Goal: Task Accomplishment & Management: Manage account settings

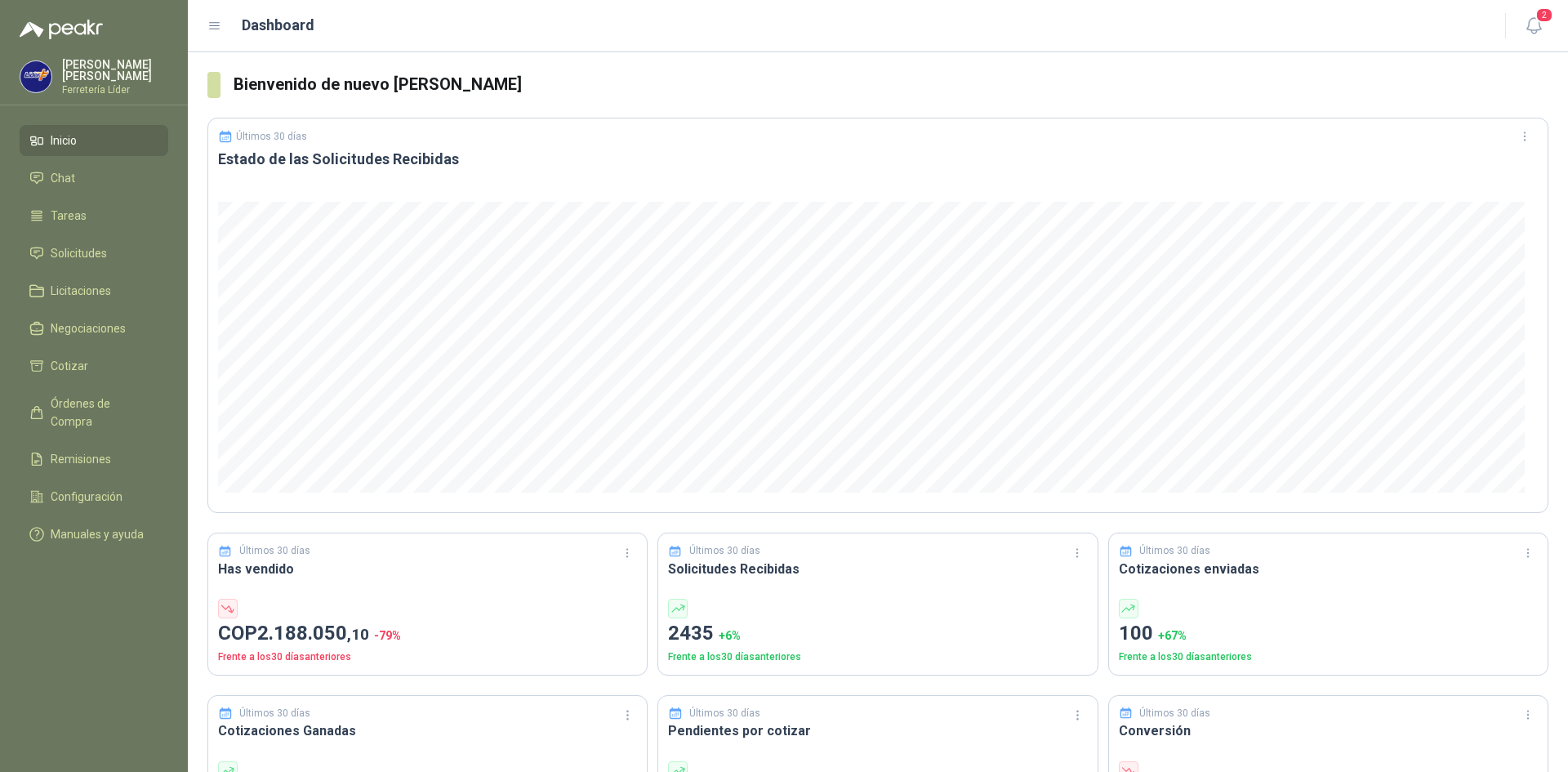
click at [117, 85] on p "Ferretería Líder" at bounding box center [116, 90] width 106 height 10
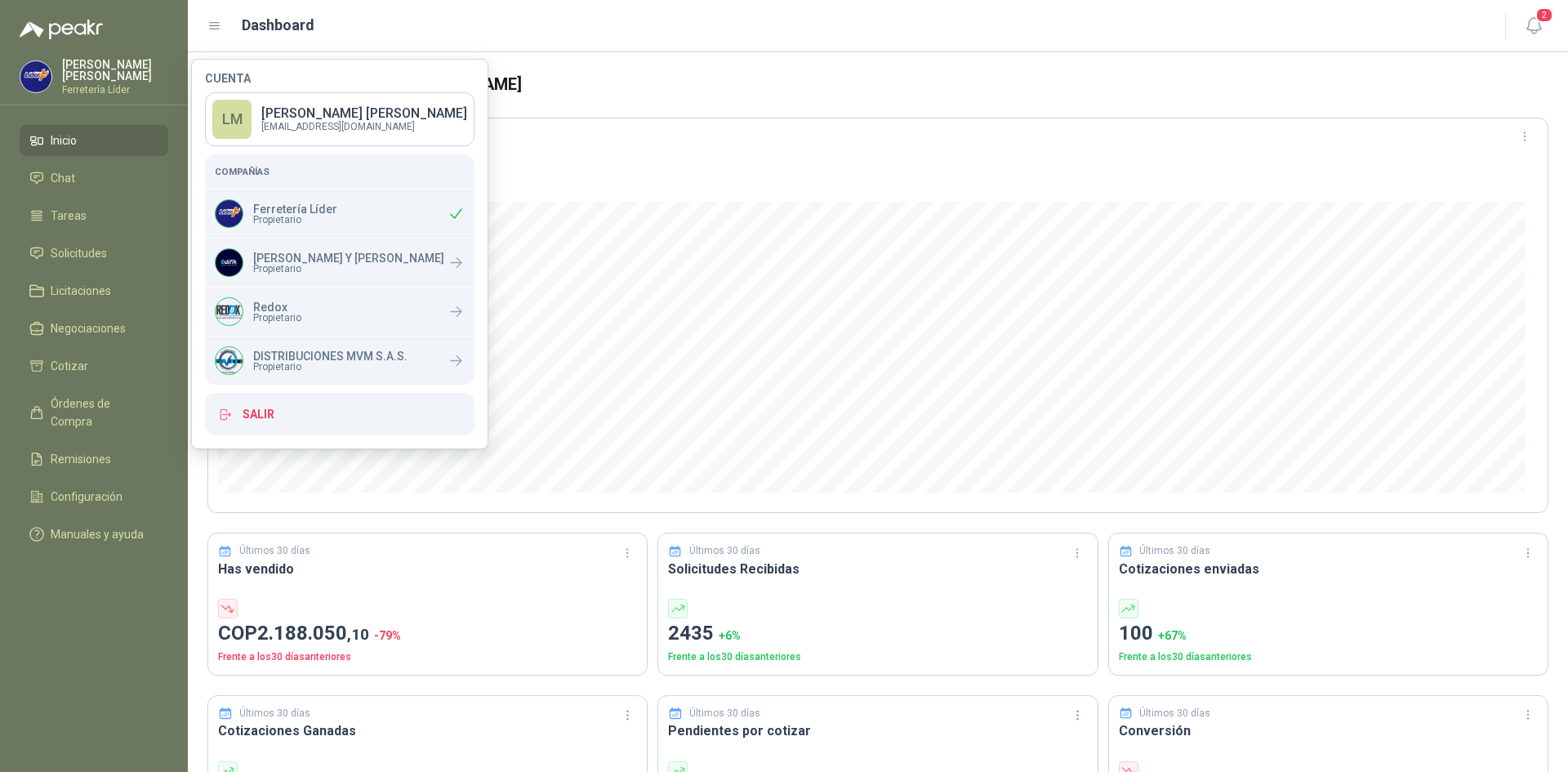
click at [957, 85] on h3 "Bienvenido de nuevo [PERSON_NAME]" at bounding box center [891, 84] width 1315 height 26
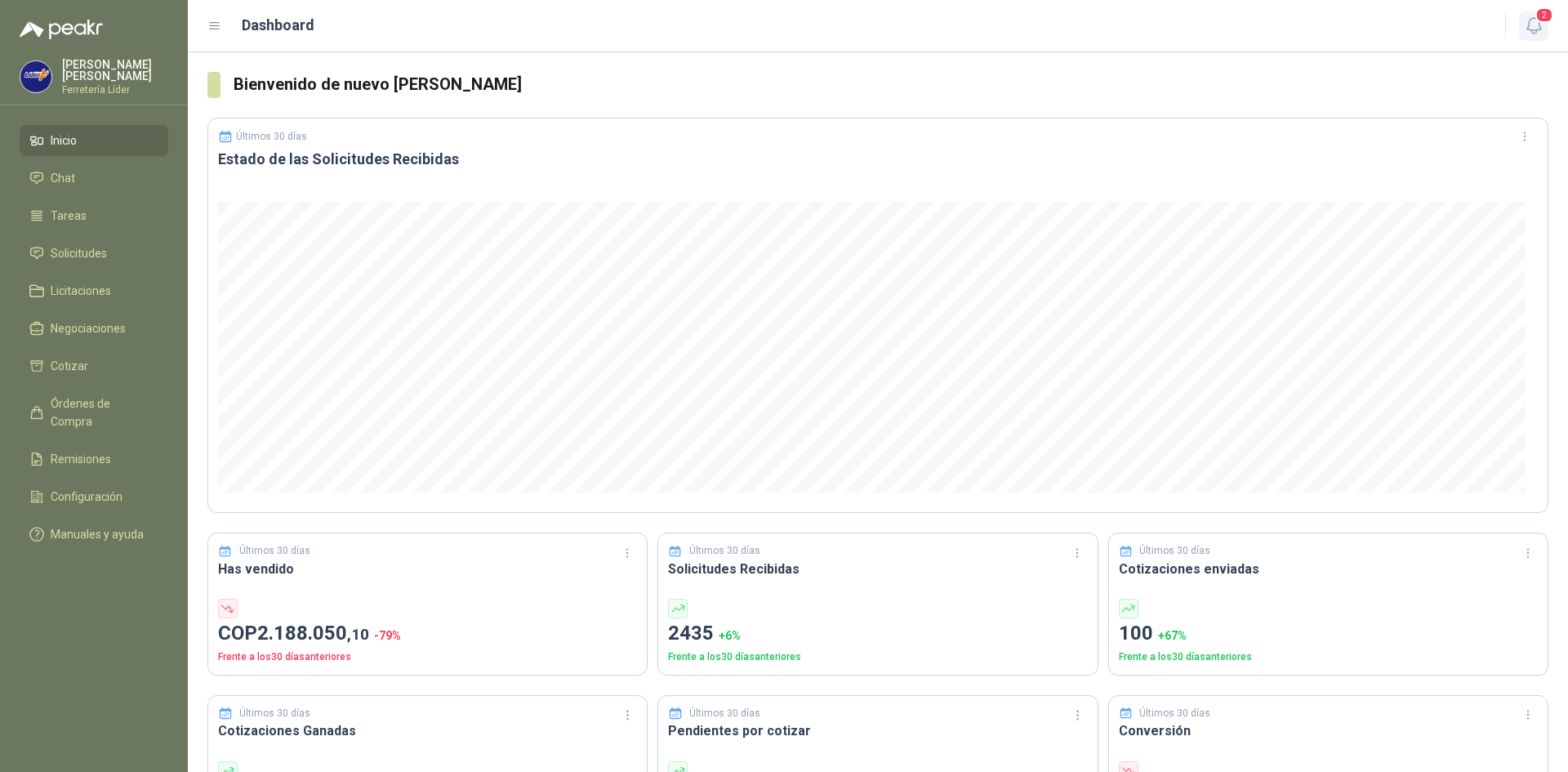
click at [1530, 23] on icon "button" at bounding box center [1534, 26] width 20 height 20
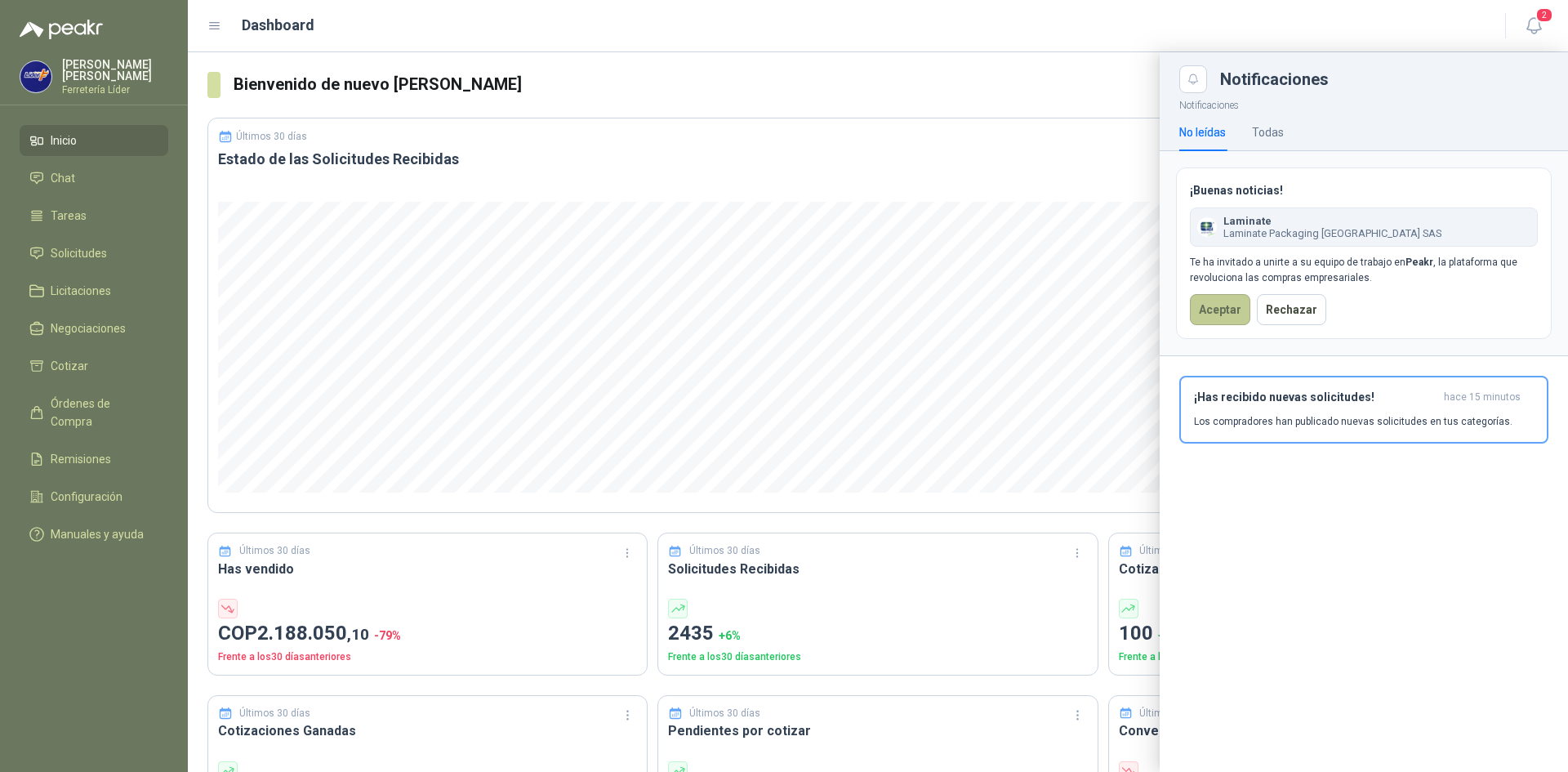
click at [1213, 310] on button "Aceptar" at bounding box center [1220, 309] width 61 height 31
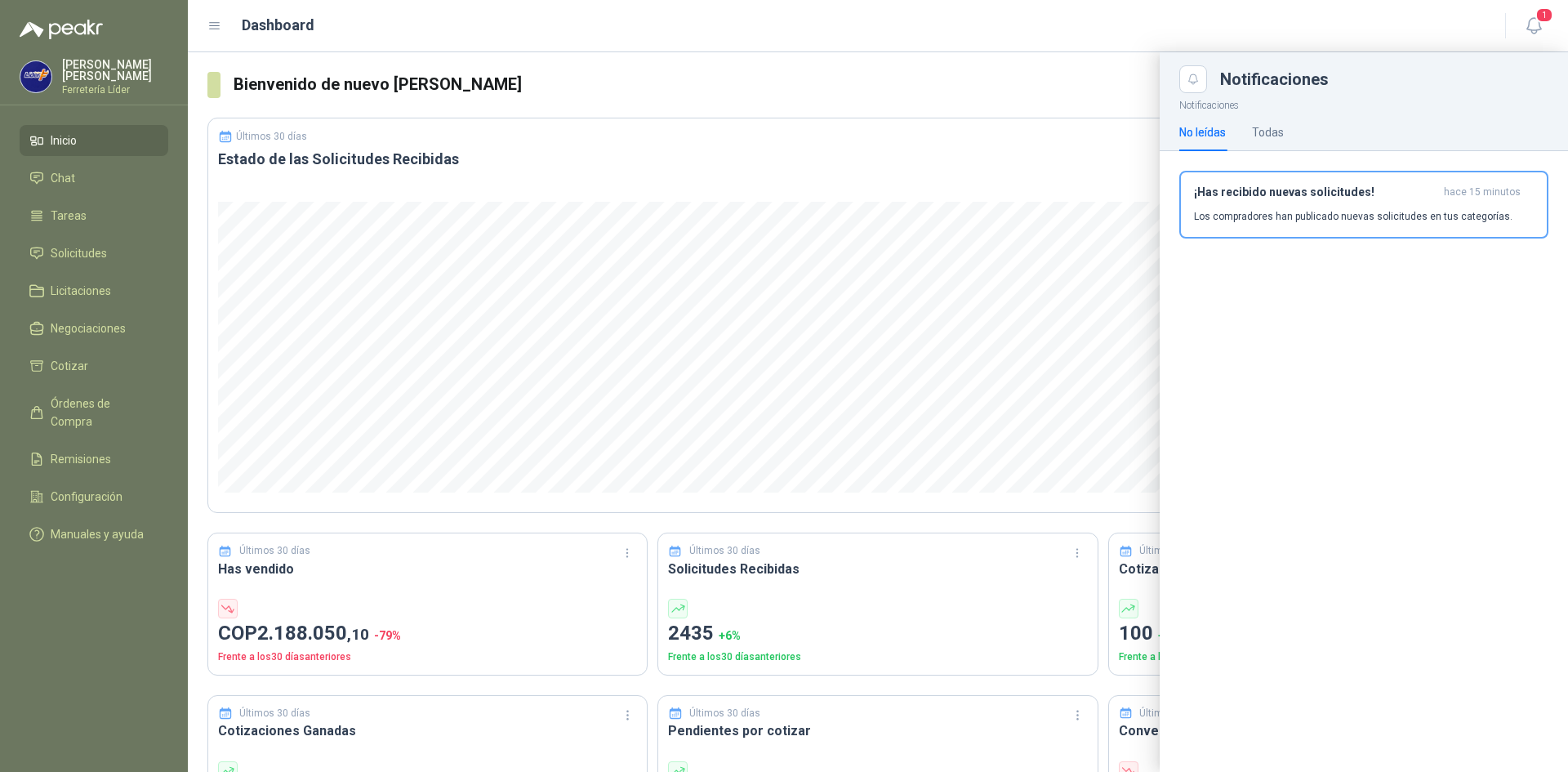
click at [471, 18] on div "Dashboard" at bounding box center [846, 25] width 1278 height 23
click at [86, 76] on div "[PERSON_NAME] Ferretería Líder" at bounding box center [116, 76] width 106 height 36
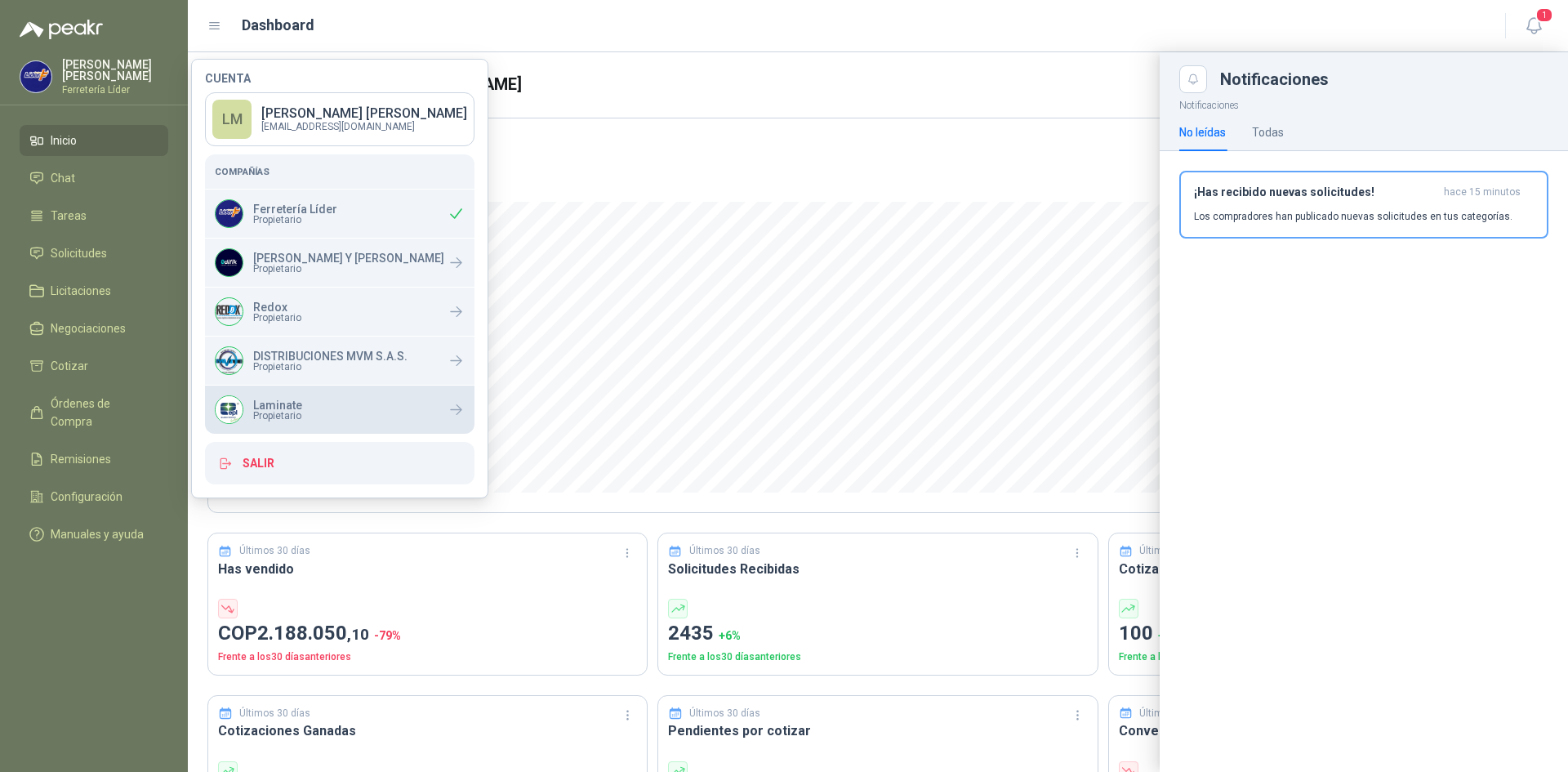
click at [277, 389] on div "Laminate Propietario" at bounding box center [339, 409] width 270 height 49
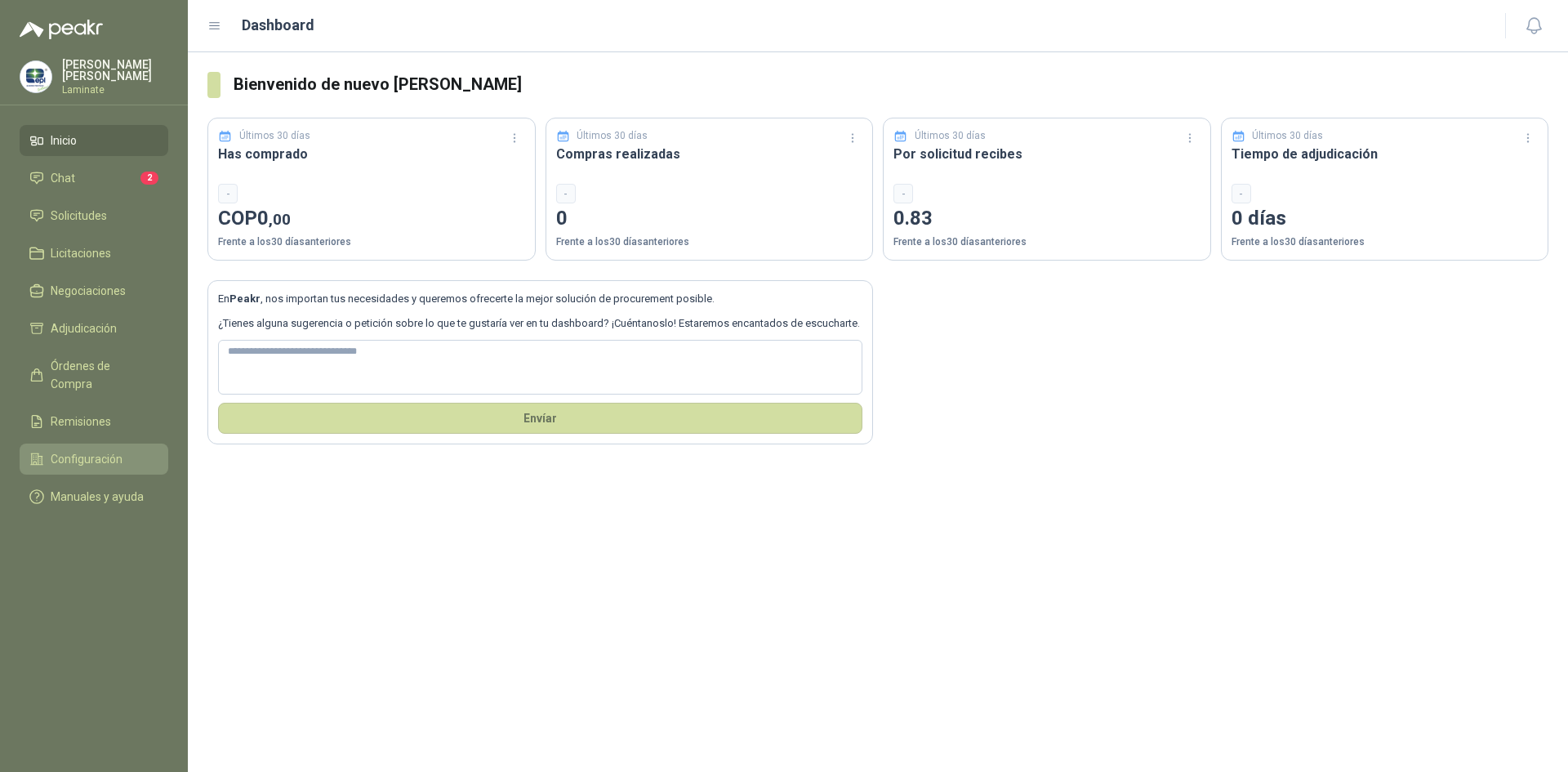
click at [75, 450] on span "Configuración" at bounding box center [86, 459] width 72 height 18
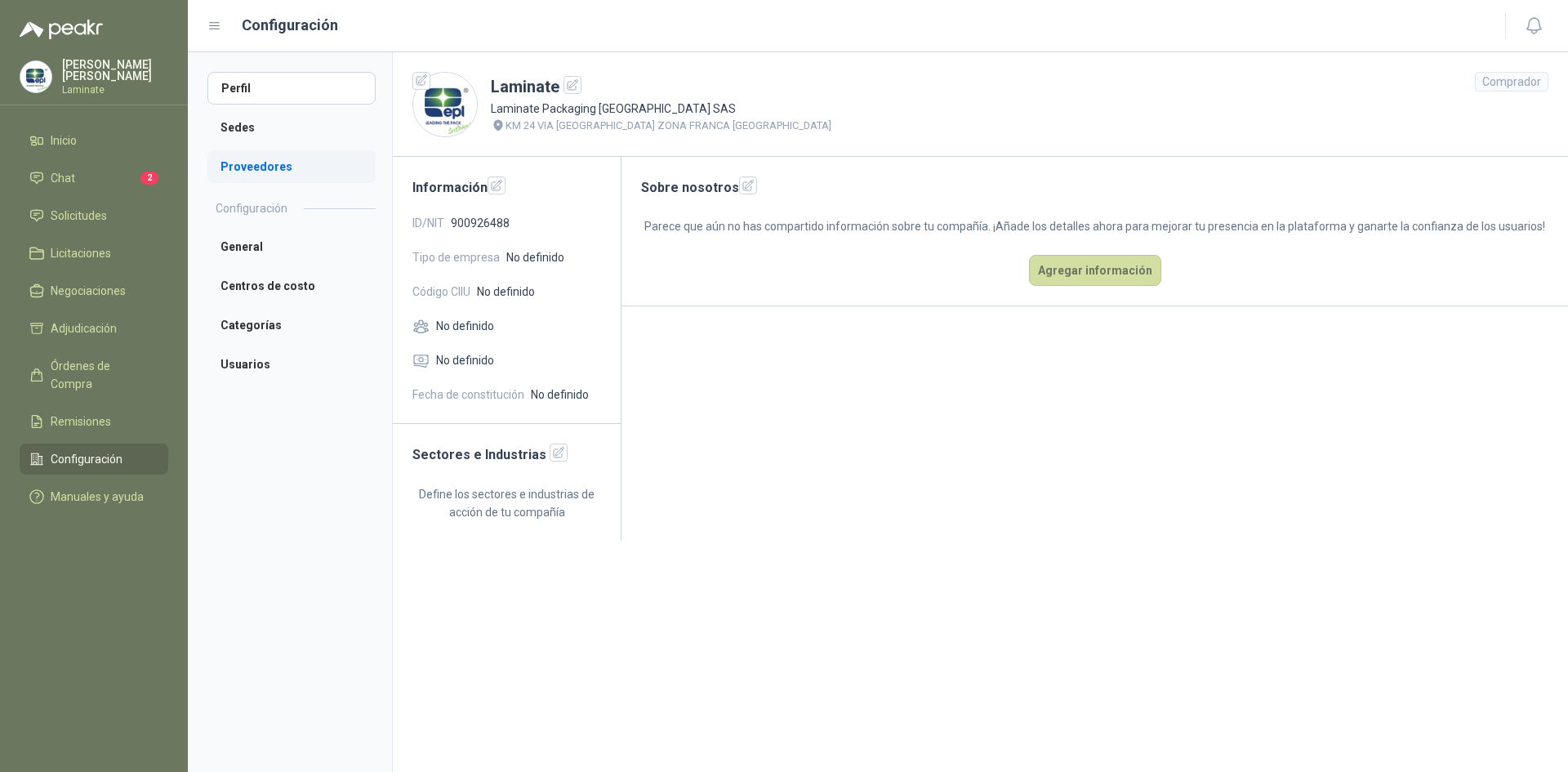
click at [271, 168] on li "Proveedores" at bounding box center [291, 167] width 168 height 33
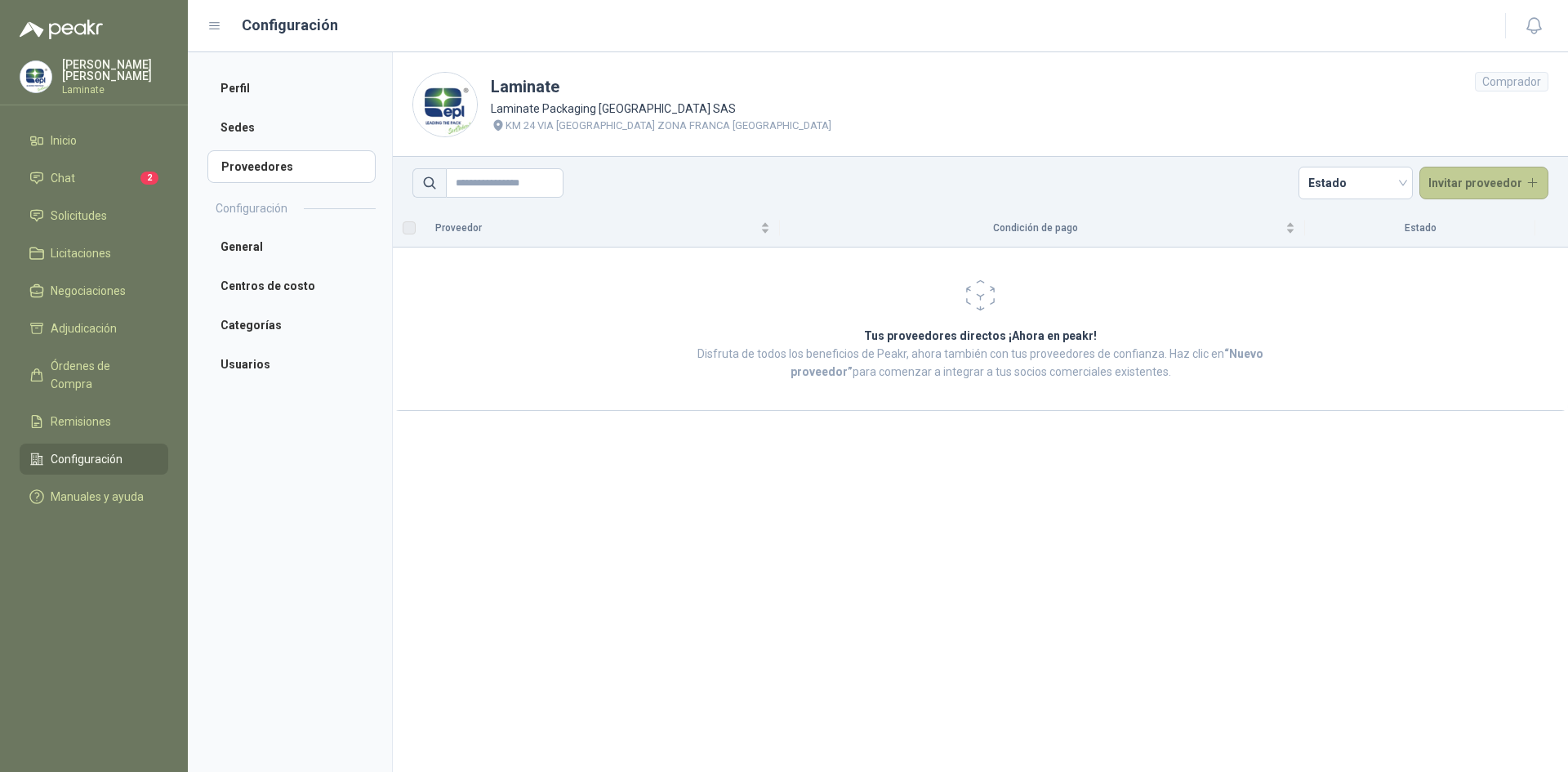
click at [1465, 175] on button "Invitar proveedor" at bounding box center [1484, 184] width 129 height 33
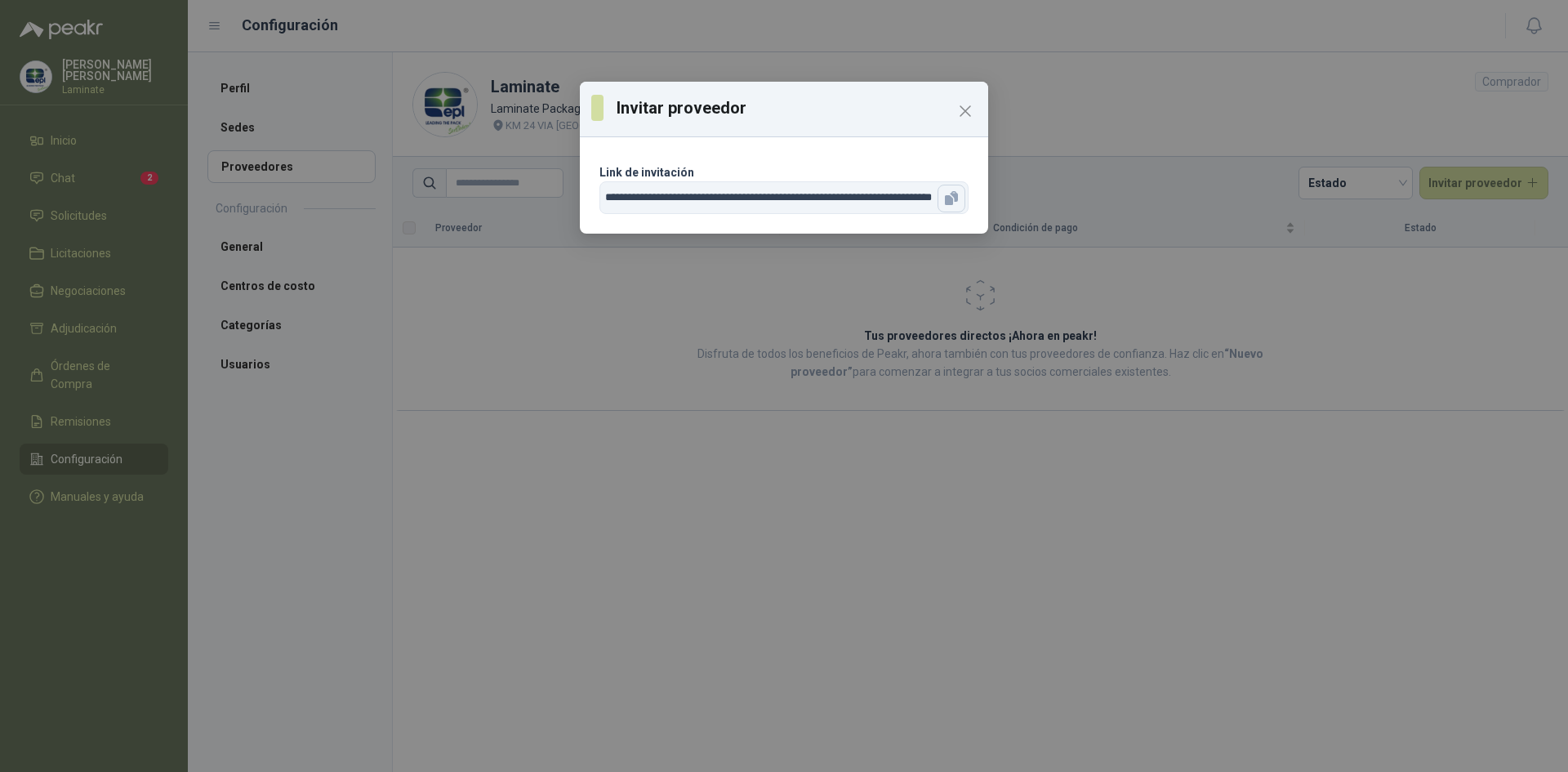
click at [951, 200] on icon "button" at bounding box center [949, 200] width 8 height 10
